Goal: Task Accomplishment & Management: Complete application form

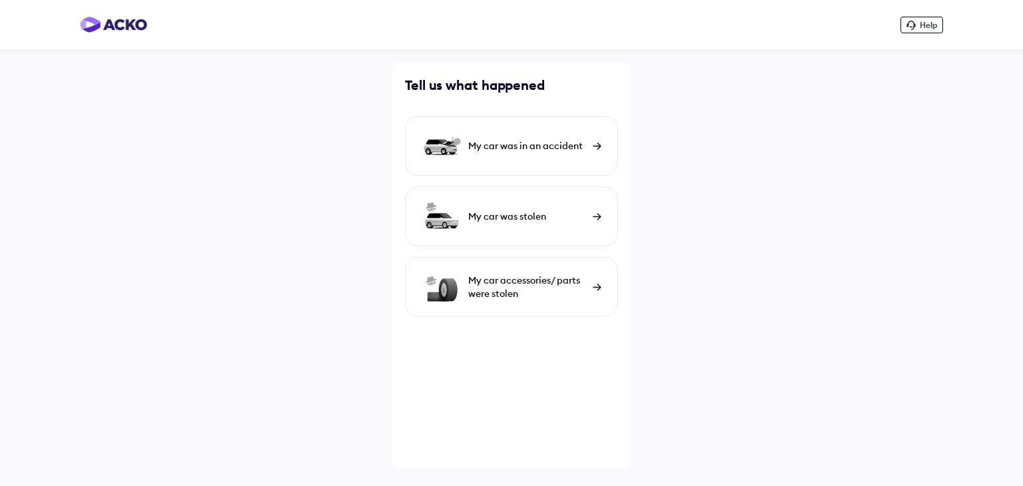
click at [566, 144] on div "My car was in an accident" at bounding box center [527, 145] width 118 height 13
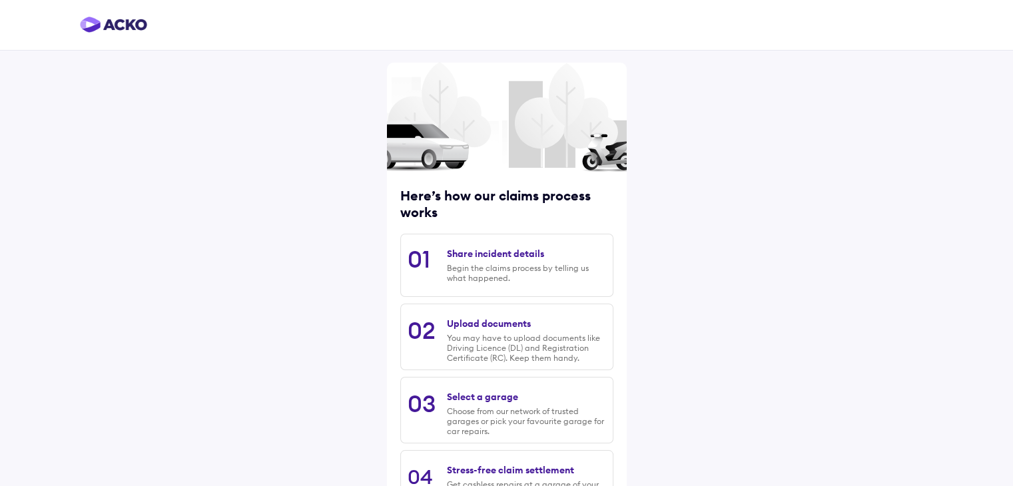
scroll to position [113, 0]
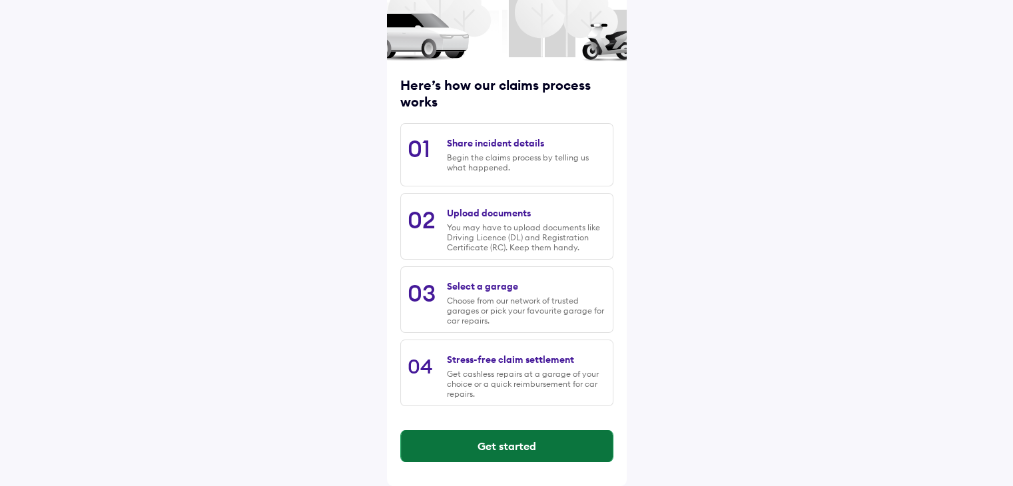
click at [535, 440] on button "Get started" at bounding box center [507, 446] width 212 height 32
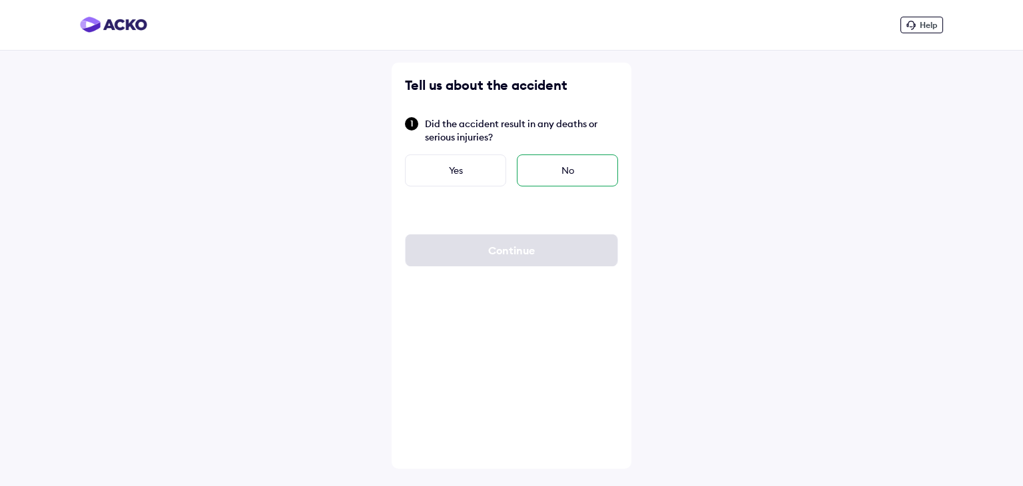
click at [555, 166] on div "No" at bounding box center [567, 171] width 101 height 32
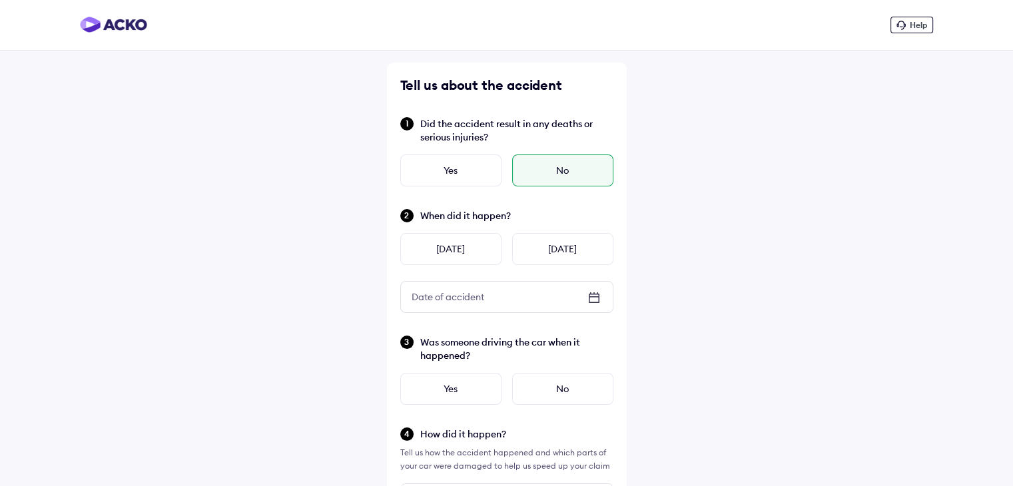
click at [596, 298] on icon at bounding box center [594, 298] width 16 height 16
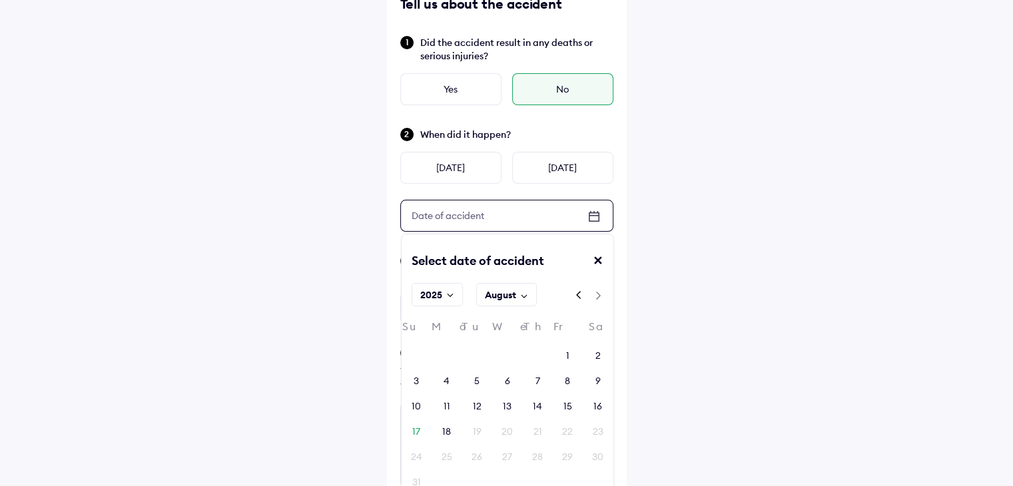
scroll to position [82, 0]
click at [600, 407] on div "16" at bounding box center [597, 405] width 9 height 13
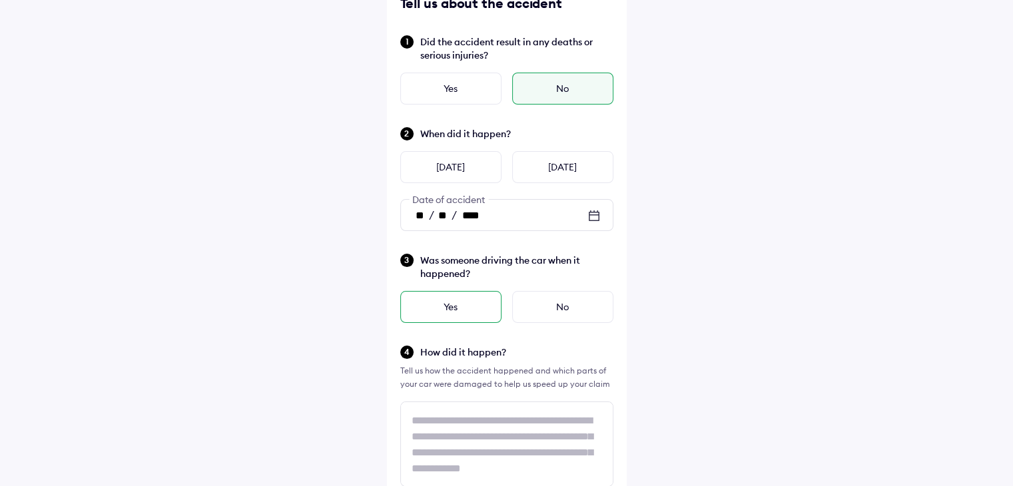
click at [474, 307] on div "Yes" at bounding box center [450, 307] width 101 height 32
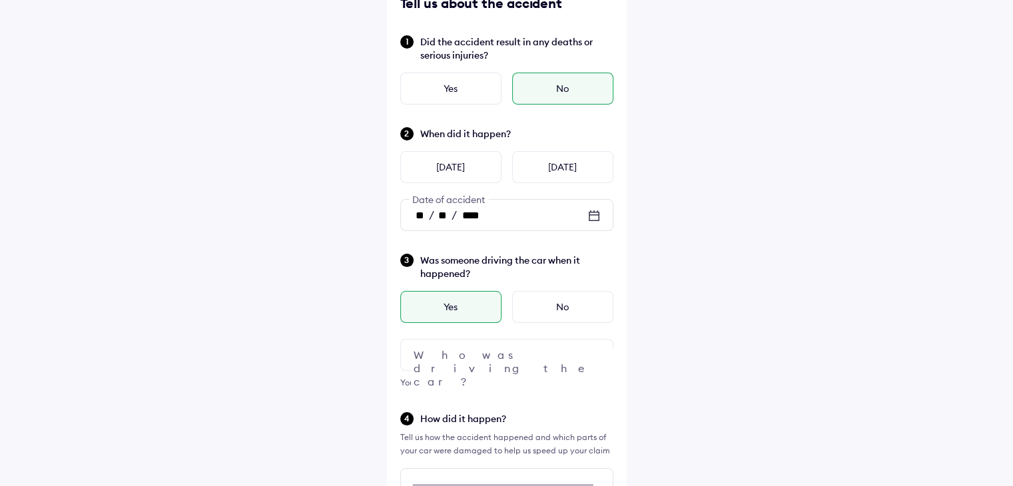
click at [491, 360] on div at bounding box center [506, 355] width 213 height 32
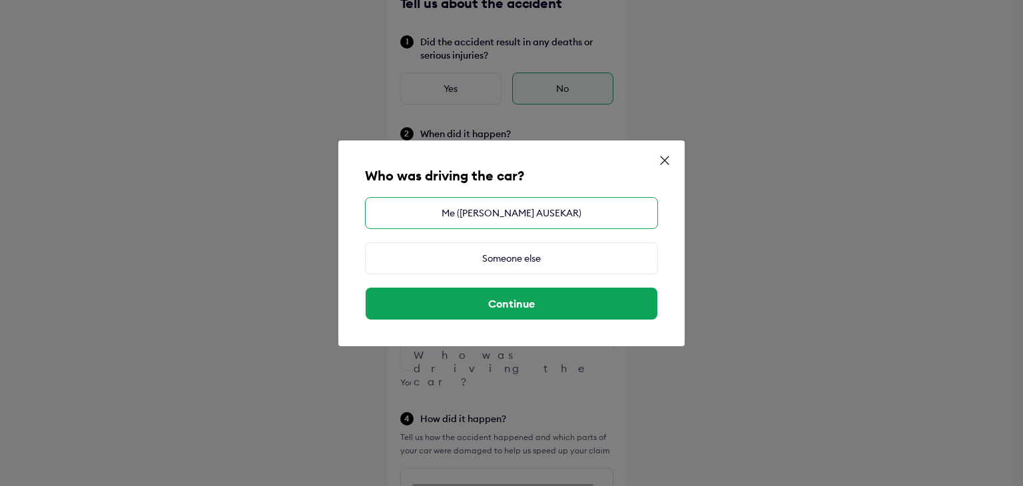
click at [482, 211] on div "Me (PARIKSHIT PADMAKAR AUSEKAR)" at bounding box center [511, 213] width 293 height 32
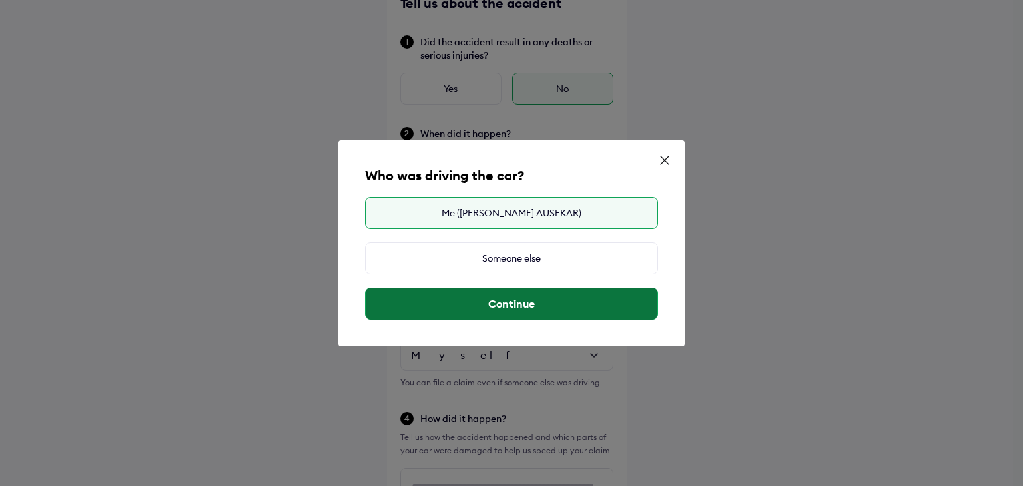
click at [514, 307] on button "Continue" at bounding box center [512, 304] width 292 height 32
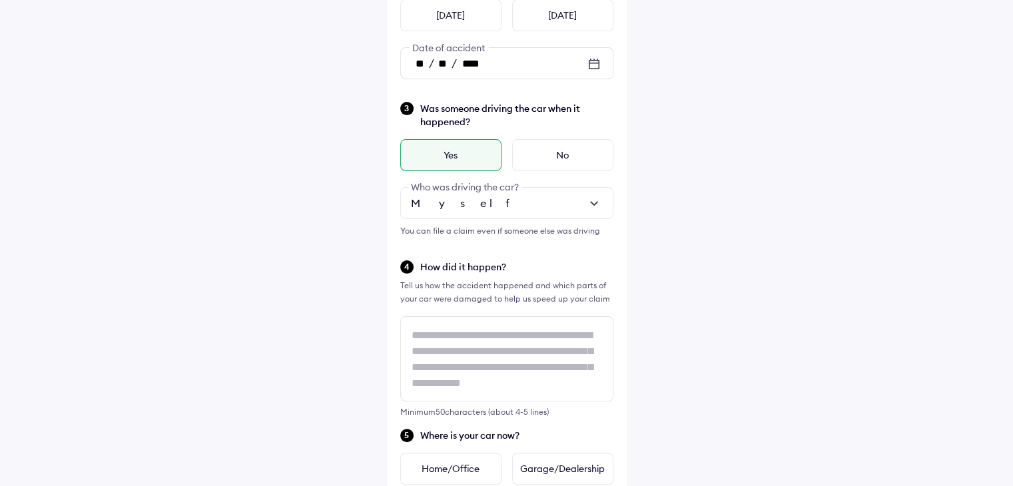
scroll to position [236, 0]
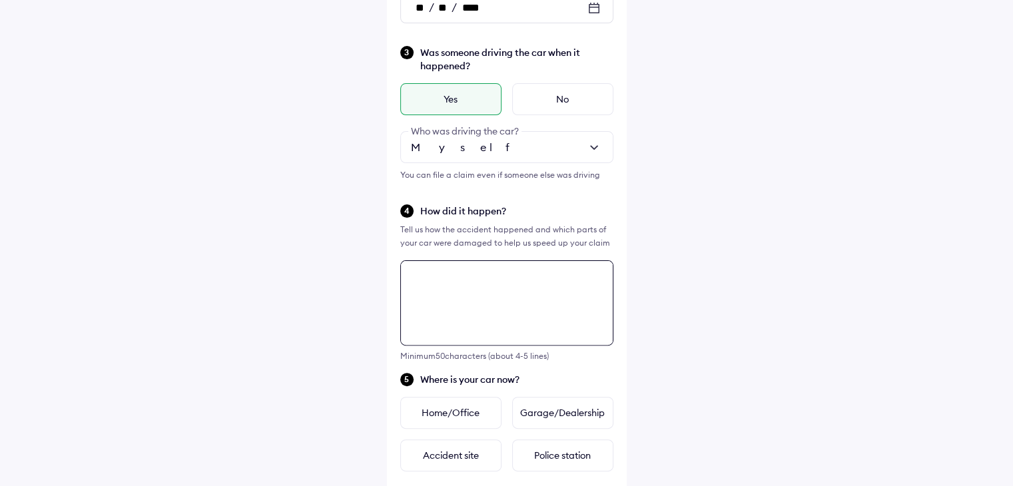
click at [514, 336] on div "Tell us about the accident Did the accident result in any deaths or serious inj…" at bounding box center [507, 313] width 240 height 1080
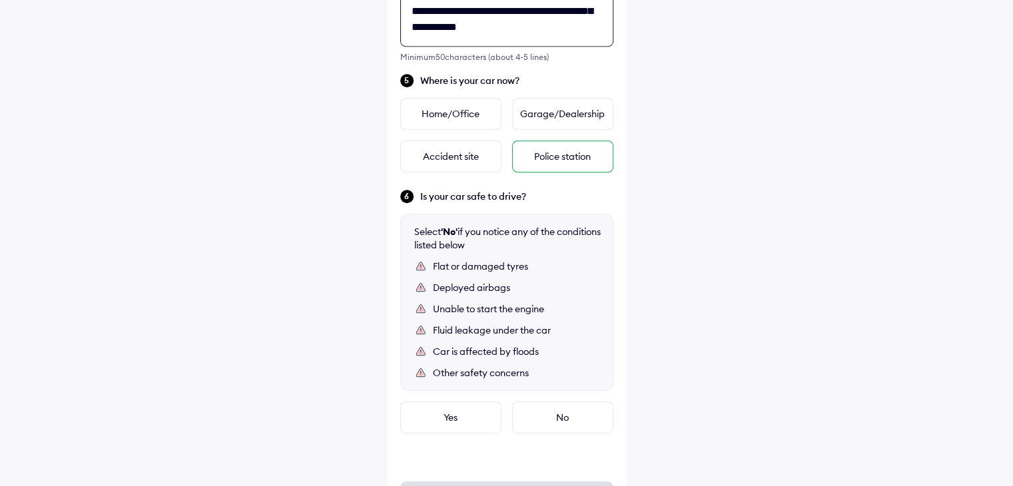
scroll to position [590, 0]
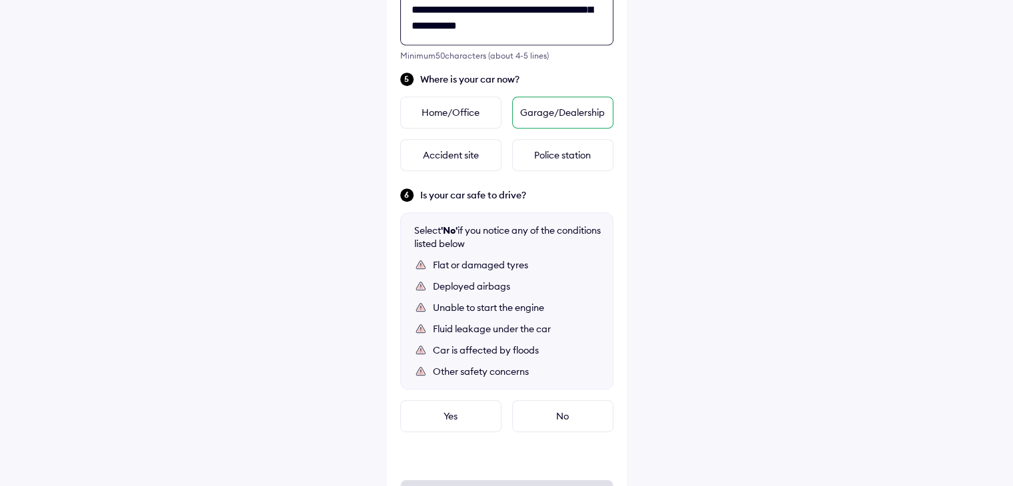
type textarea "**********"
click at [551, 117] on div "Garage/Dealership" at bounding box center [562, 113] width 101 height 32
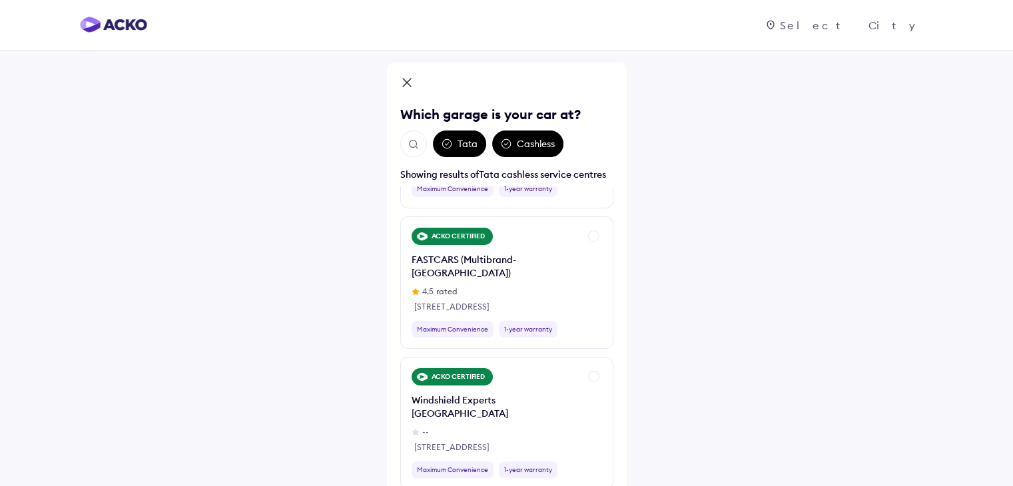
scroll to position [390, 0]
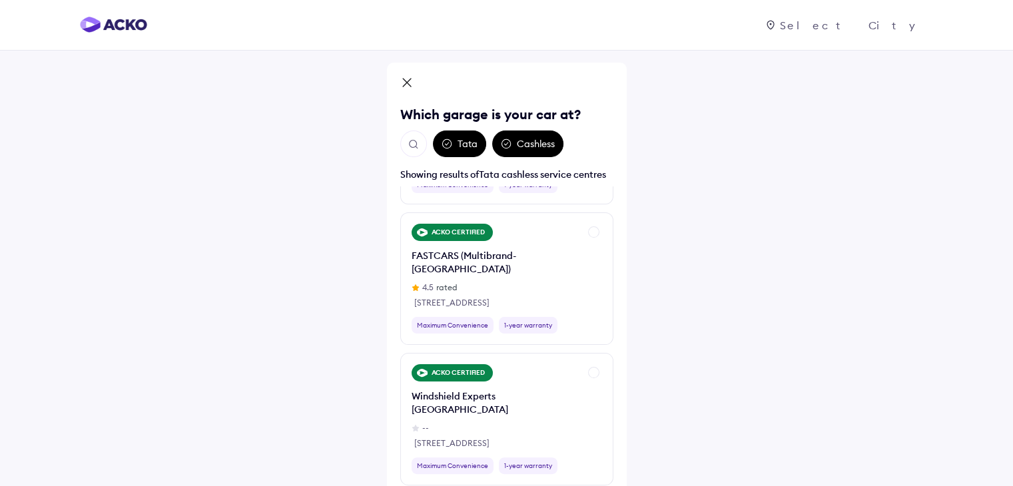
click at [416, 153] on button "Open search" at bounding box center [413, 144] width 27 height 27
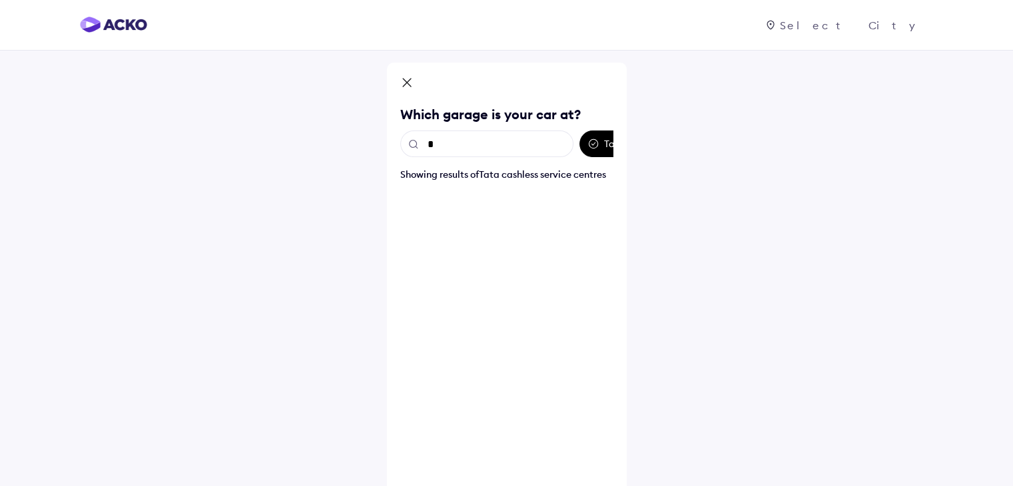
scroll to position [0, 0]
type input "****"
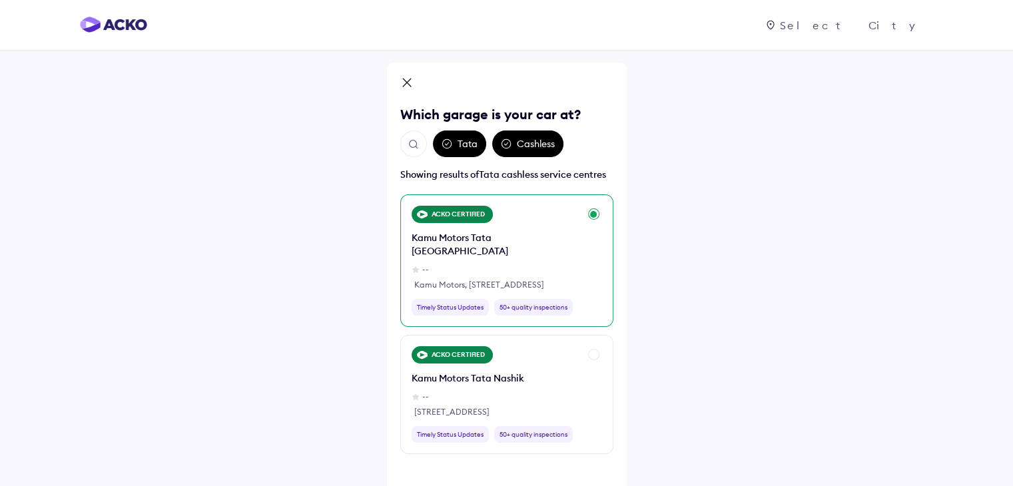
click at [585, 246] on div "ACKO CERTIFIED Kamu Motors Tata Ahmednagar -- Kamu Motors, No E2/2 Nagar, Manma…" at bounding box center [506, 260] width 213 height 133
click at [565, 220] on div "ACKO CERTIFIED Kamu Motors Tata Ahmednagar -- Kamu Motors, No E2/2 Nagar, Manma…" at bounding box center [496, 261] width 168 height 110
click at [597, 220] on div "ACKO CERTIFIED Kamu Motors Tata Ahmednagar -- Kamu Motors, No E2/2 Nagar, Manma…" at bounding box center [506, 260] width 213 height 133
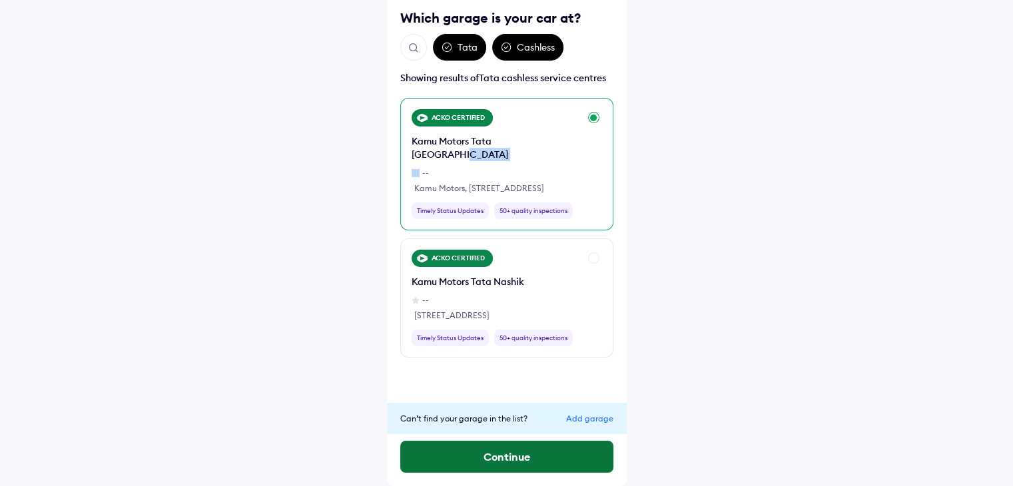
click at [509, 456] on button "Continue" at bounding box center [506, 457] width 213 height 32
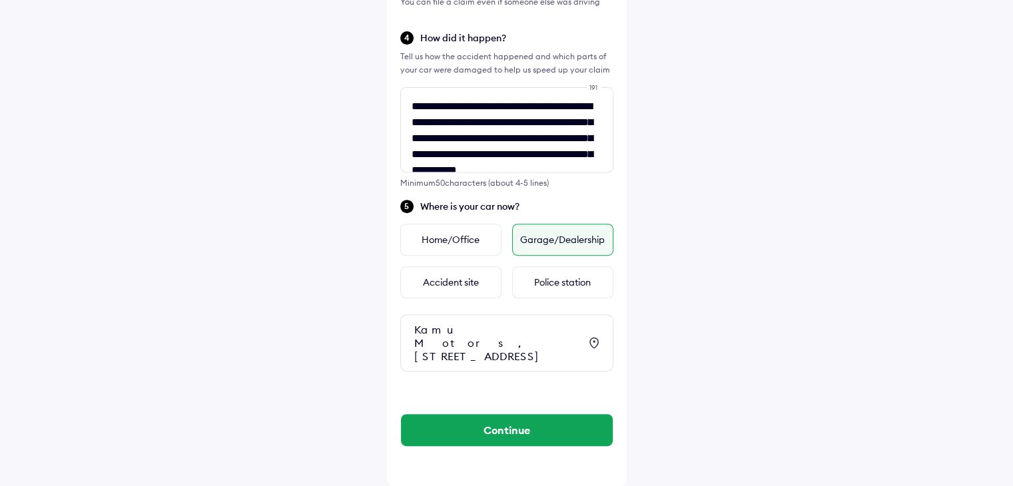
scroll to position [476, 0]
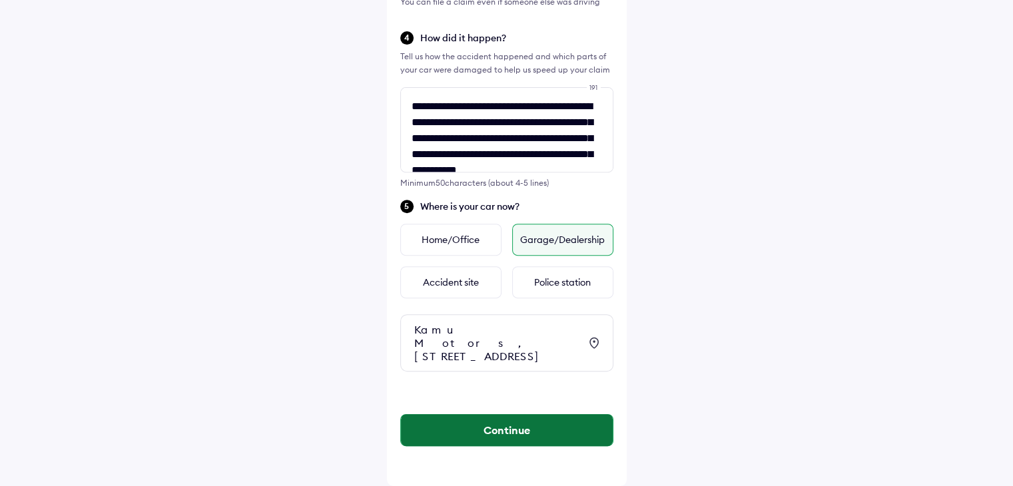
click at [509, 424] on button "Continue" at bounding box center [507, 430] width 212 height 32
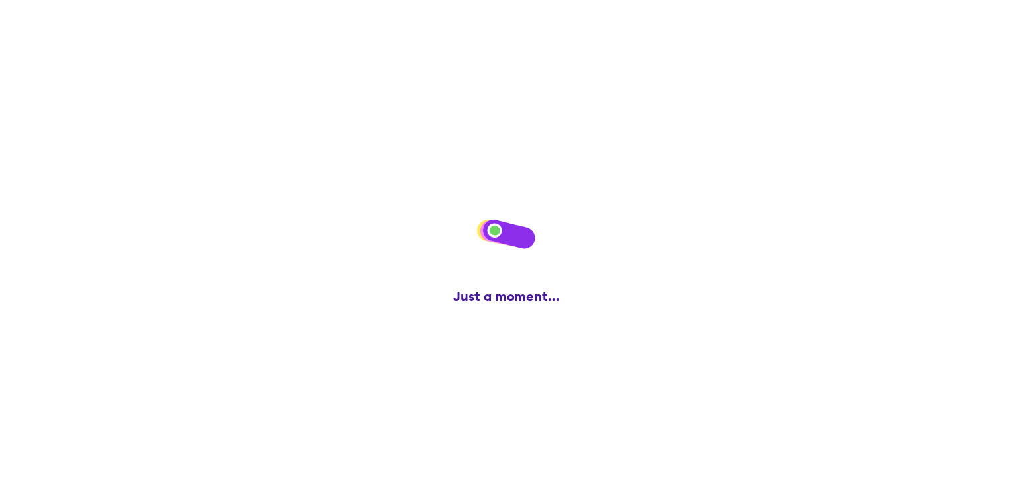
scroll to position [0, 0]
click at [509, 424] on div "Save progress and continue later" at bounding box center [511, 430] width 213 height 12
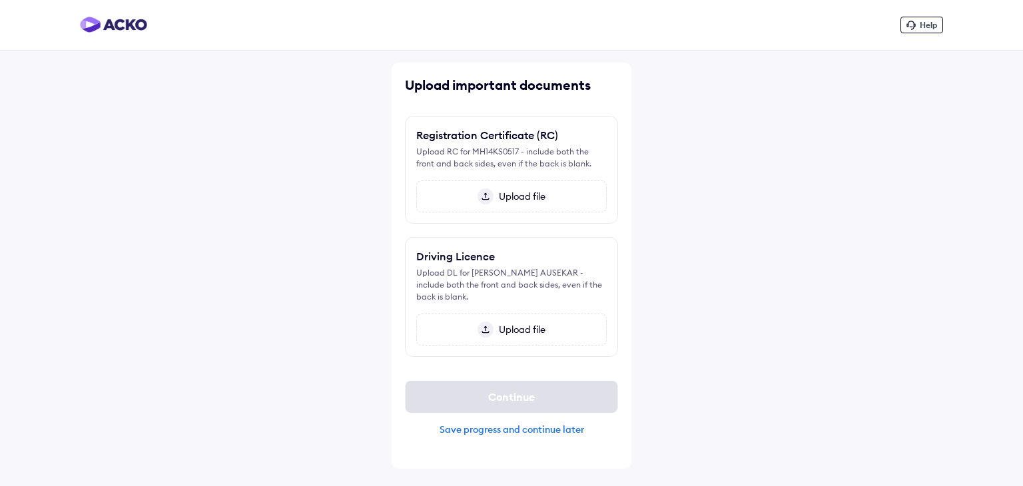
click at [520, 198] on span "Upload file" at bounding box center [519, 196] width 52 height 12
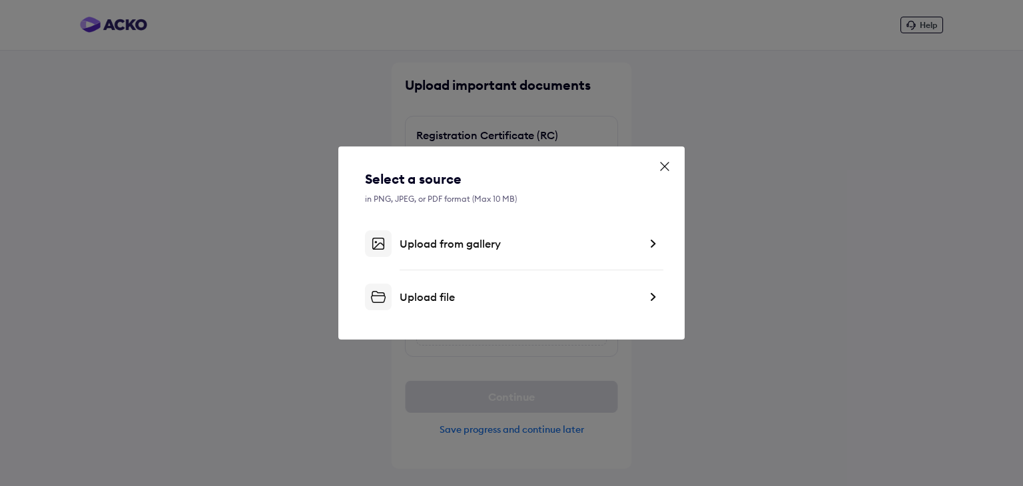
click at [665, 160] on icon at bounding box center [664, 166] width 13 height 13
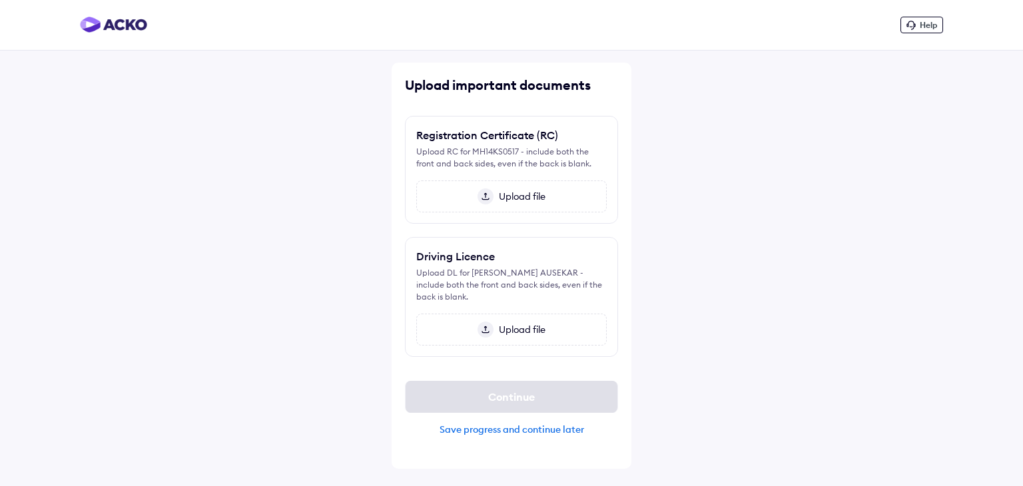
click at [501, 203] on div "Upload file" at bounding box center [511, 196] width 190 height 32
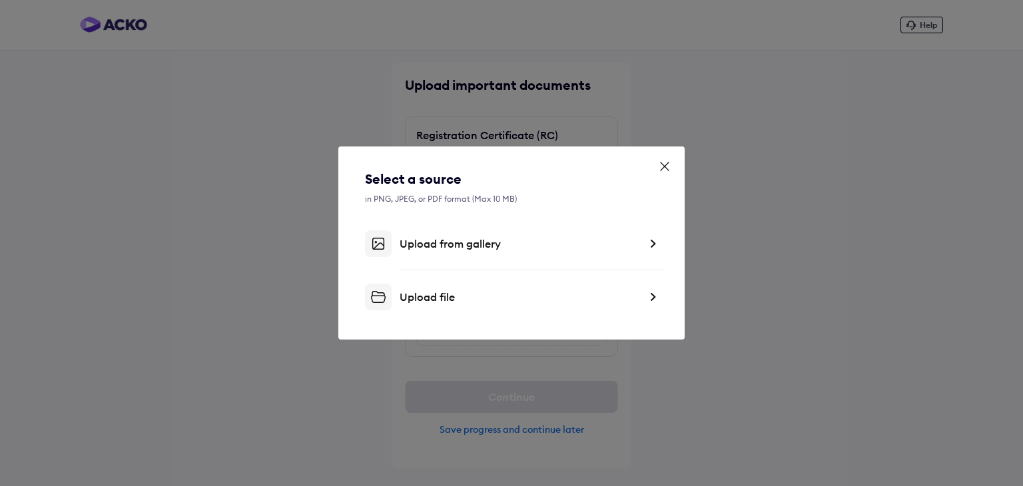
click at [438, 306] on div "Upload file" at bounding box center [511, 297] width 293 height 27
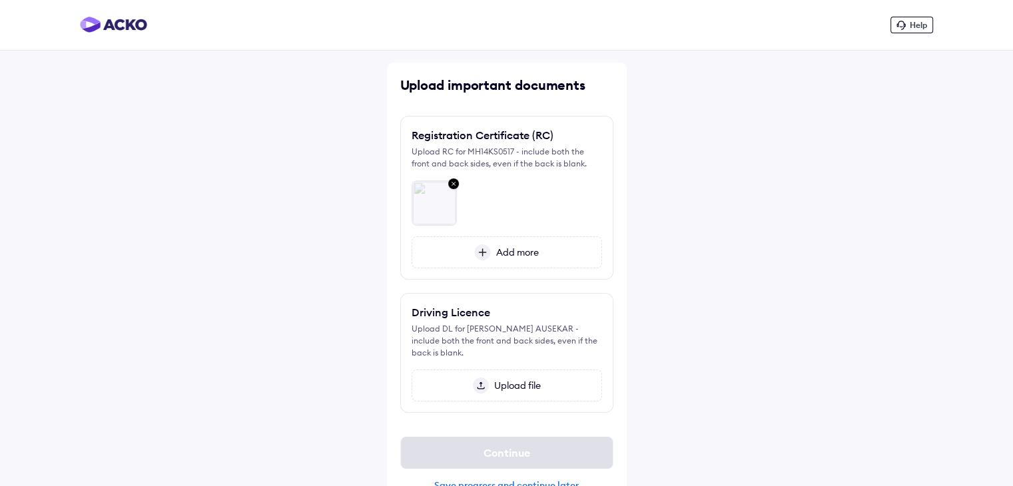
click at [503, 380] on span "Upload file" at bounding box center [515, 386] width 52 height 12
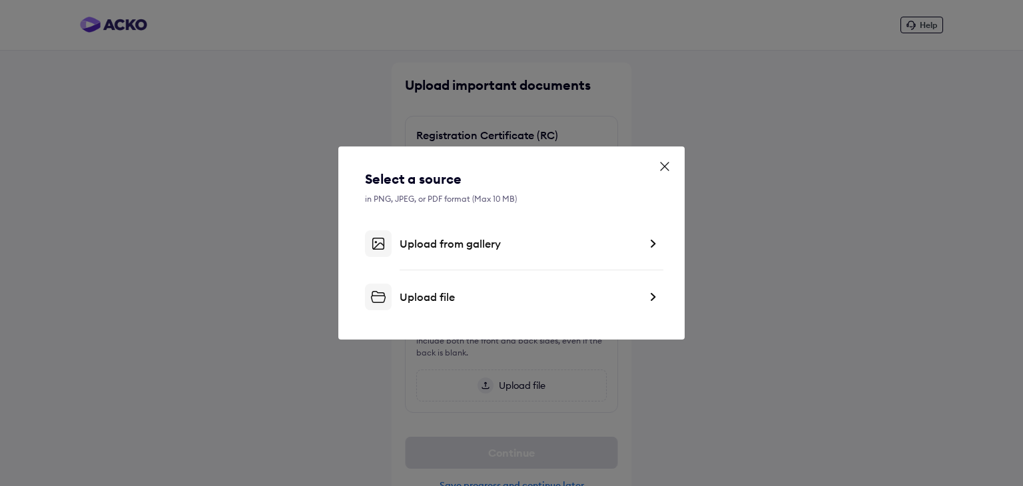
click at [472, 292] on div "Upload file" at bounding box center [520, 296] width 240 height 13
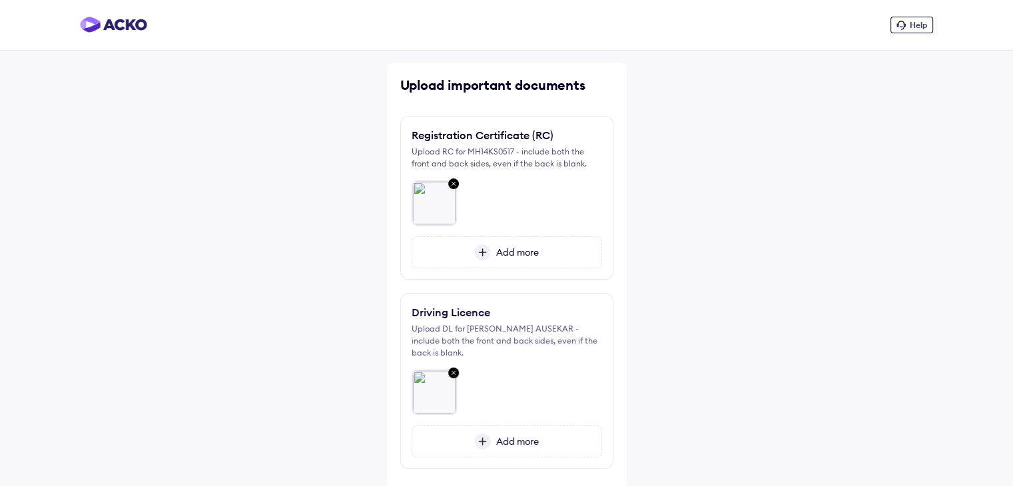
click at [501, 250] on span "Add more" at bounding box center [515, 252] width 48 height 12
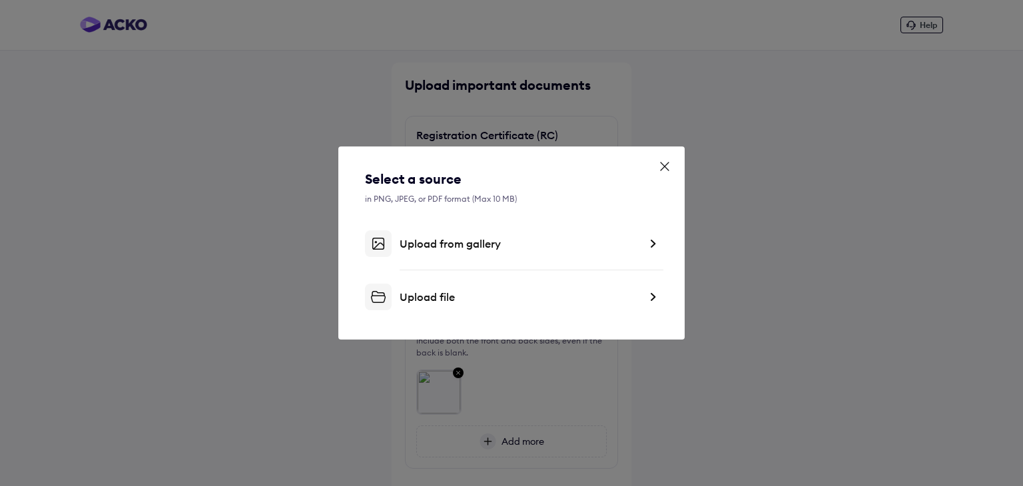
click at [480, 292] on div "Upload file" at bounding box center [520, 296] width 240 height 13
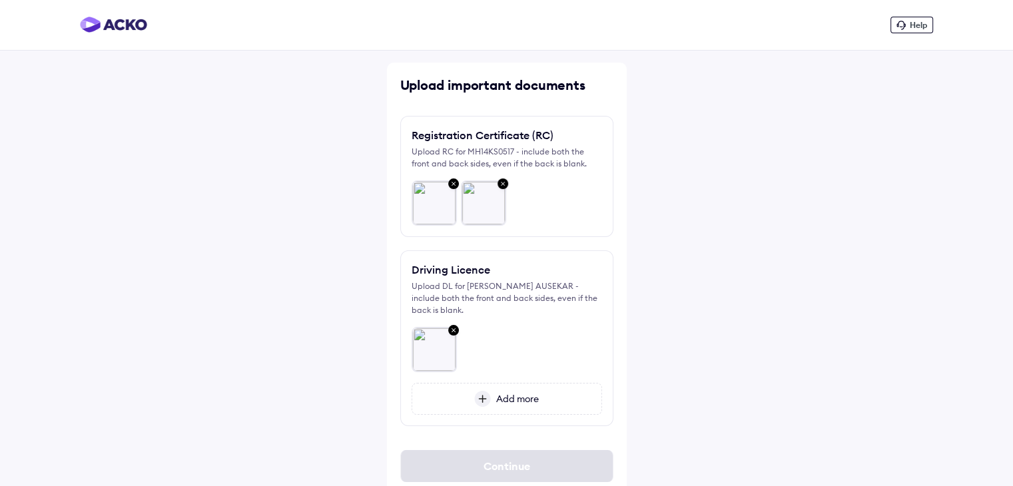
click at [498, 398] on span "Add more" at bounding box center [515, 399] width 48 height 12
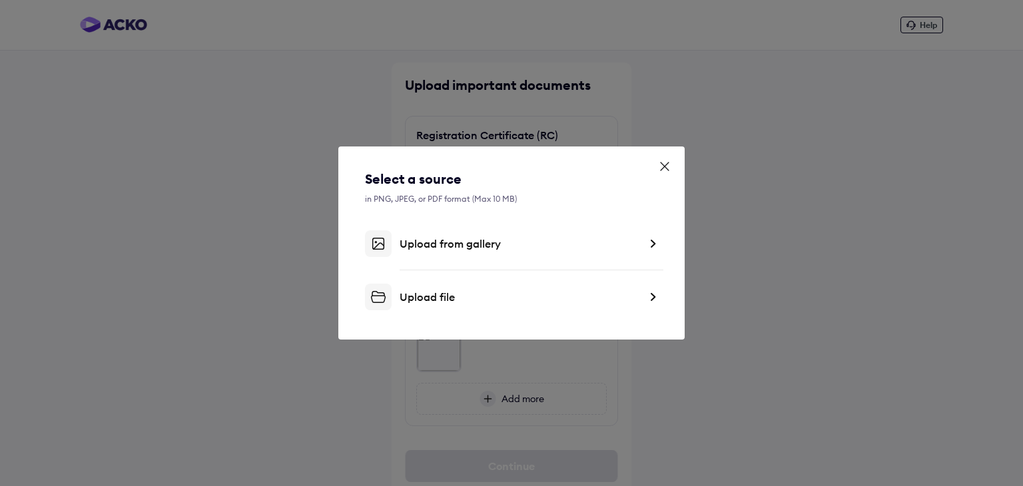
click at [450, 302] on div "Upload file" at bounding box center [520, 296] width 240 height 13
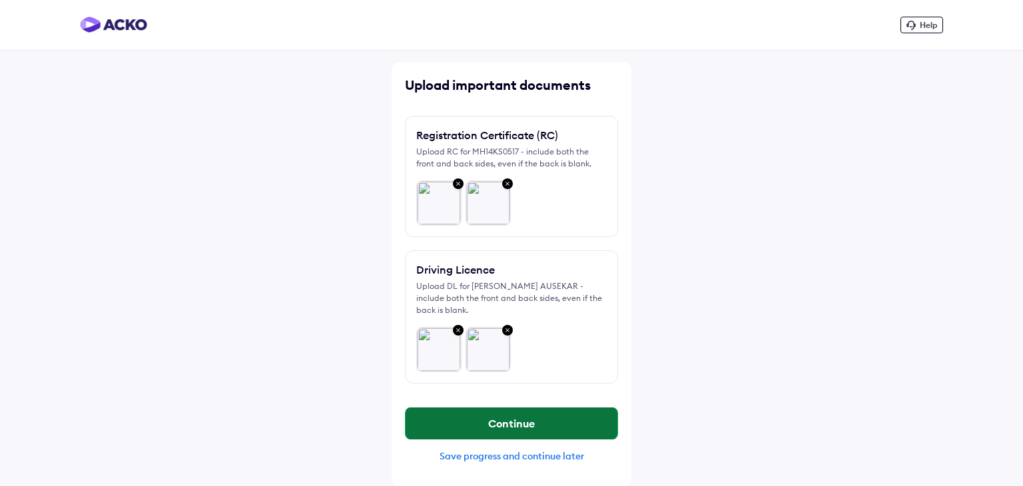
click at [506, 416] on button "Continue" at bounding box center [512, 424] width 212 height 32
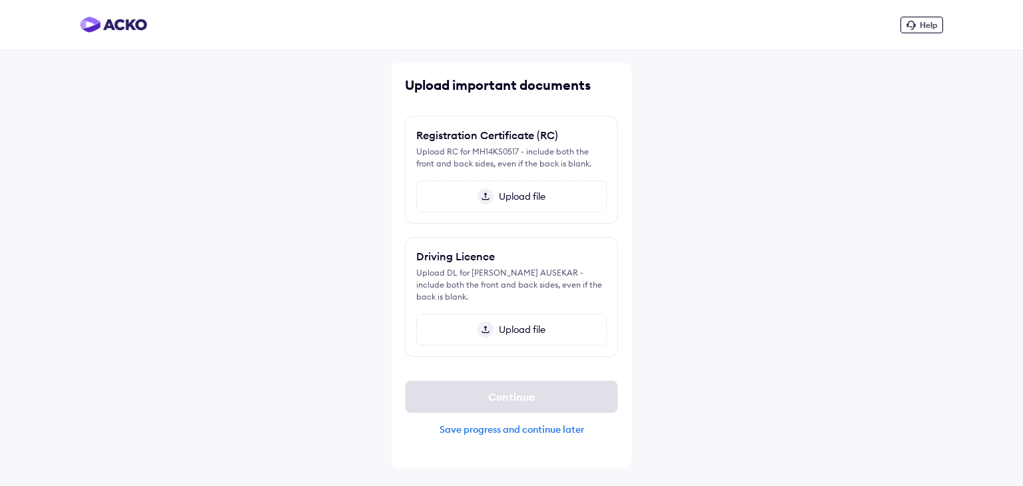
click at [522, 432] on div "Save progress and continue later" at bounding box center [511, 430] width 213 height 12
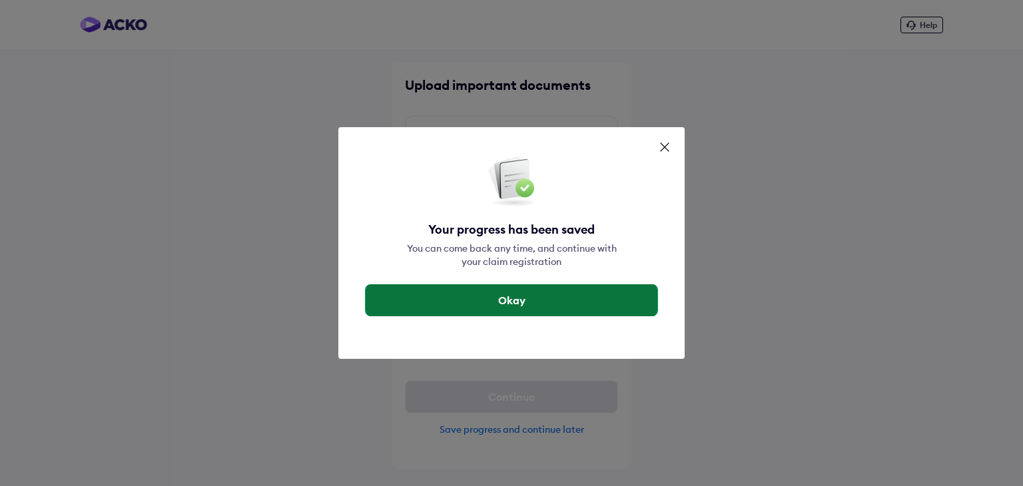
click at [495, 306] on button "Okay" at bounding box center [512, 300] width 292 height 32
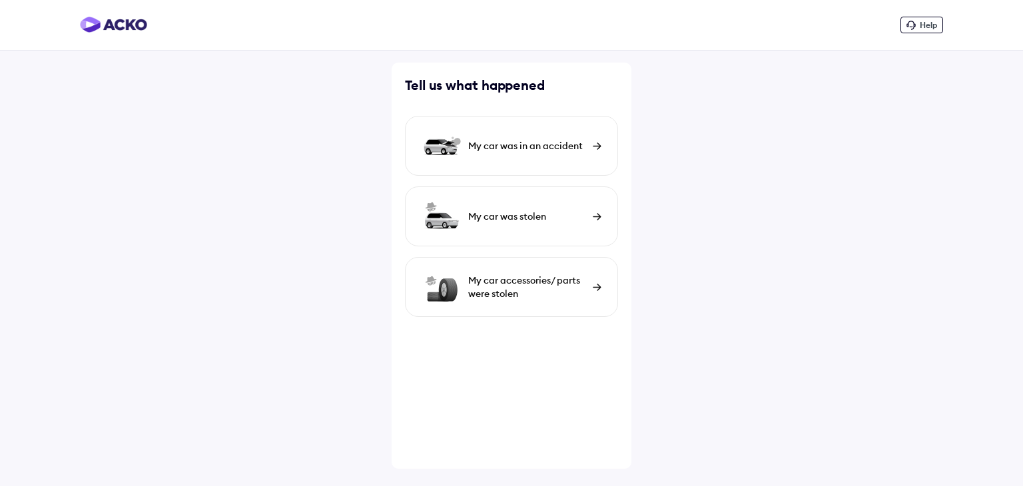
click at [554, 155] on div "My car was in an accident" at bounding box center [511, 146] width 213 height 60
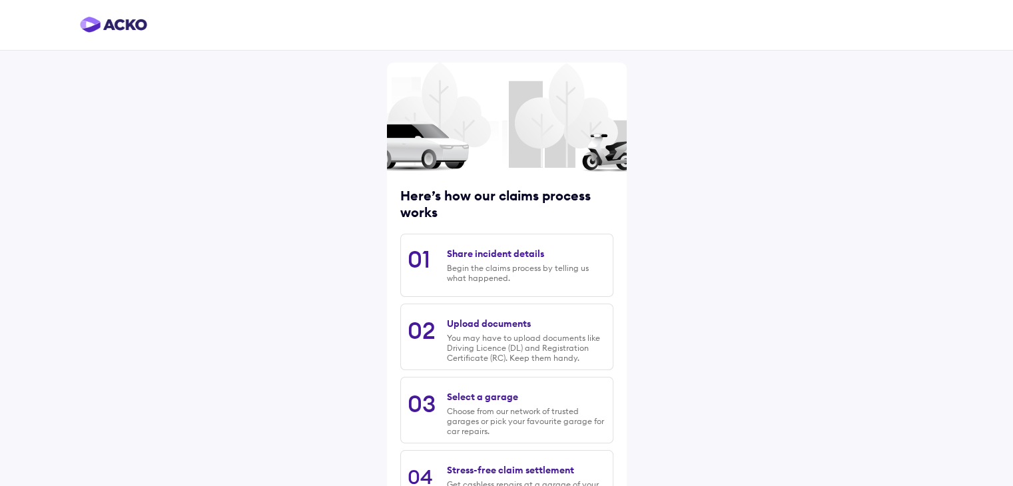
scroll to position [113, 0]
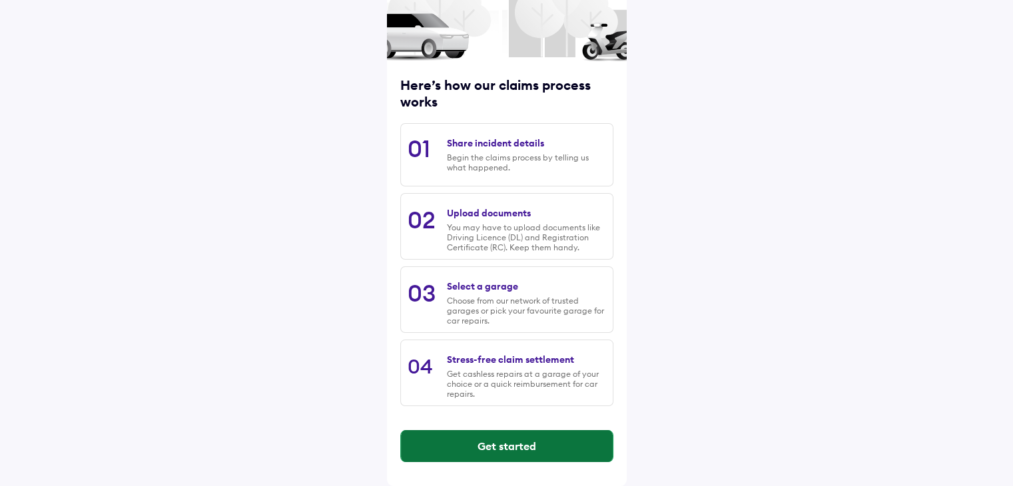
click at [525, 440] on button "Get started" at bounding box center [507, 446] width 212 height 32
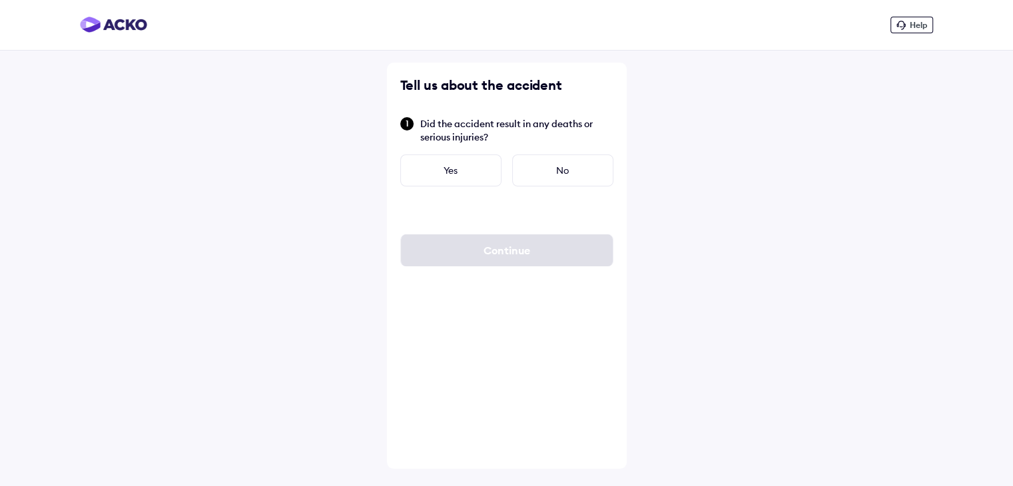
scroll to position [0, 0]
click at [577, 163] on div "No" at bounding box center [567, 171] width 101 height 32
